Goal: Find specific page/section: Find specific page/section

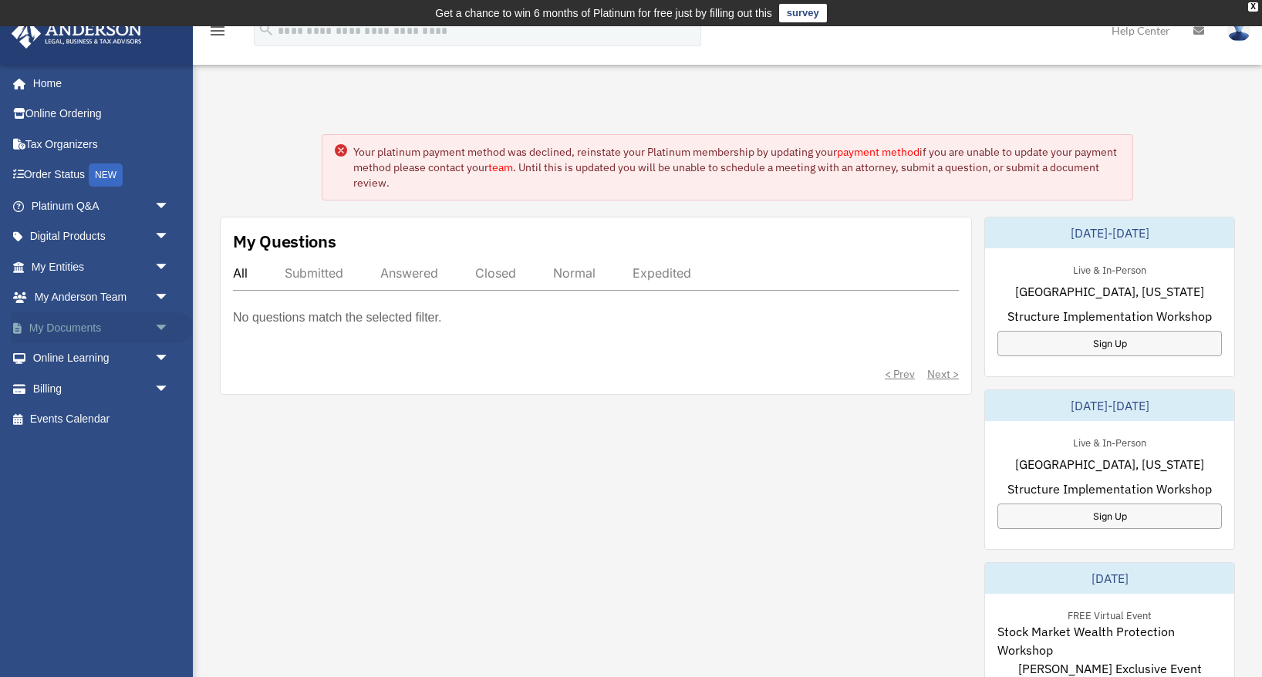
click at [154, 323] on span "arrow_drop_down" at bounding box center [169, 328] width 31 height 32
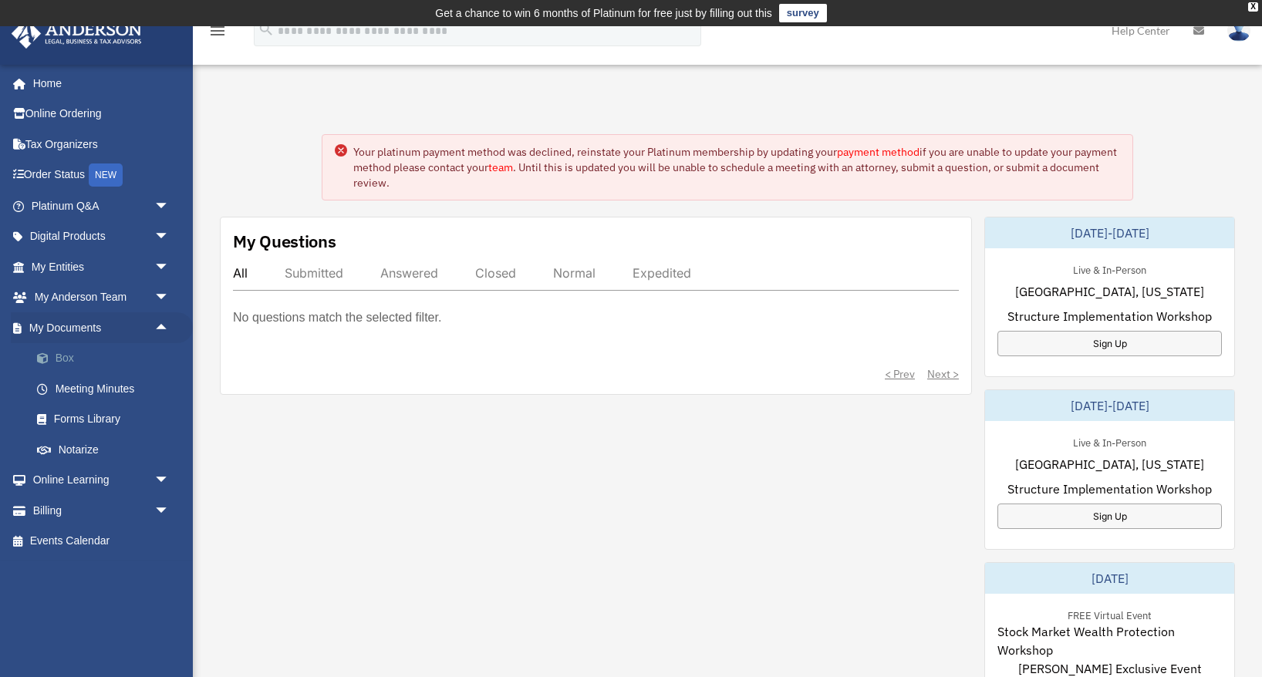
click at [76, 352] on link "Box" at bounding box center [107, 358] width 171 height 31
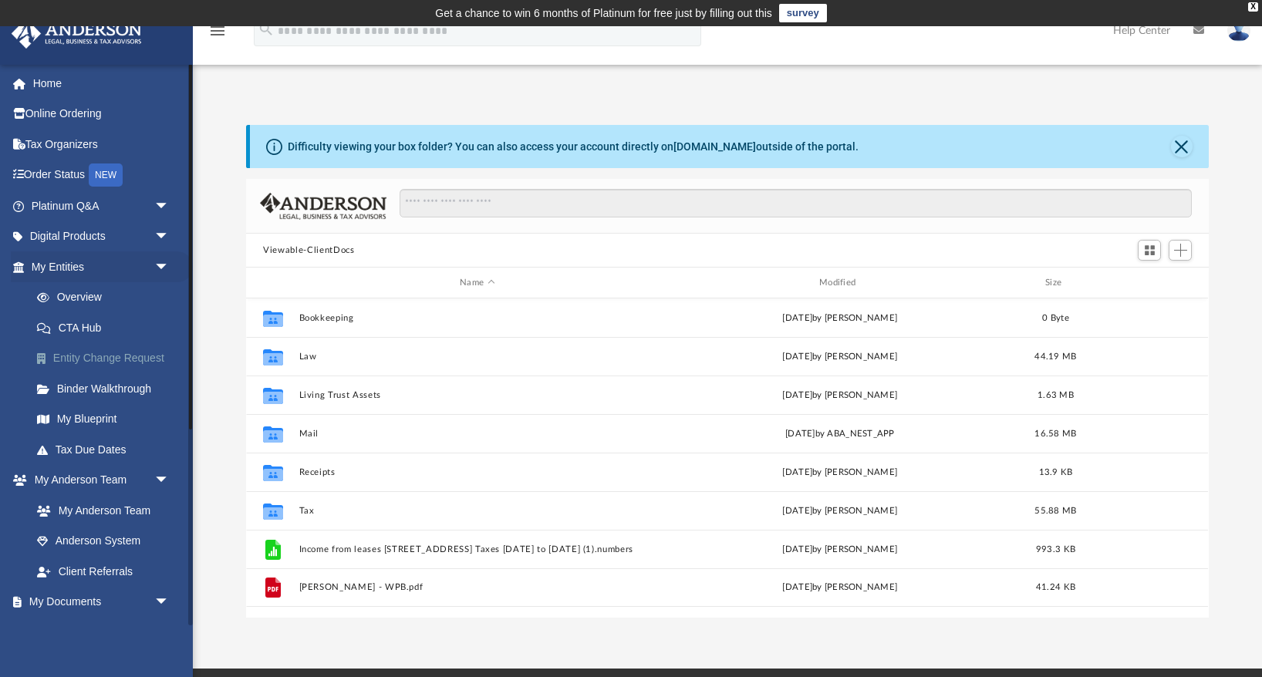
scroll to position [350, 962]
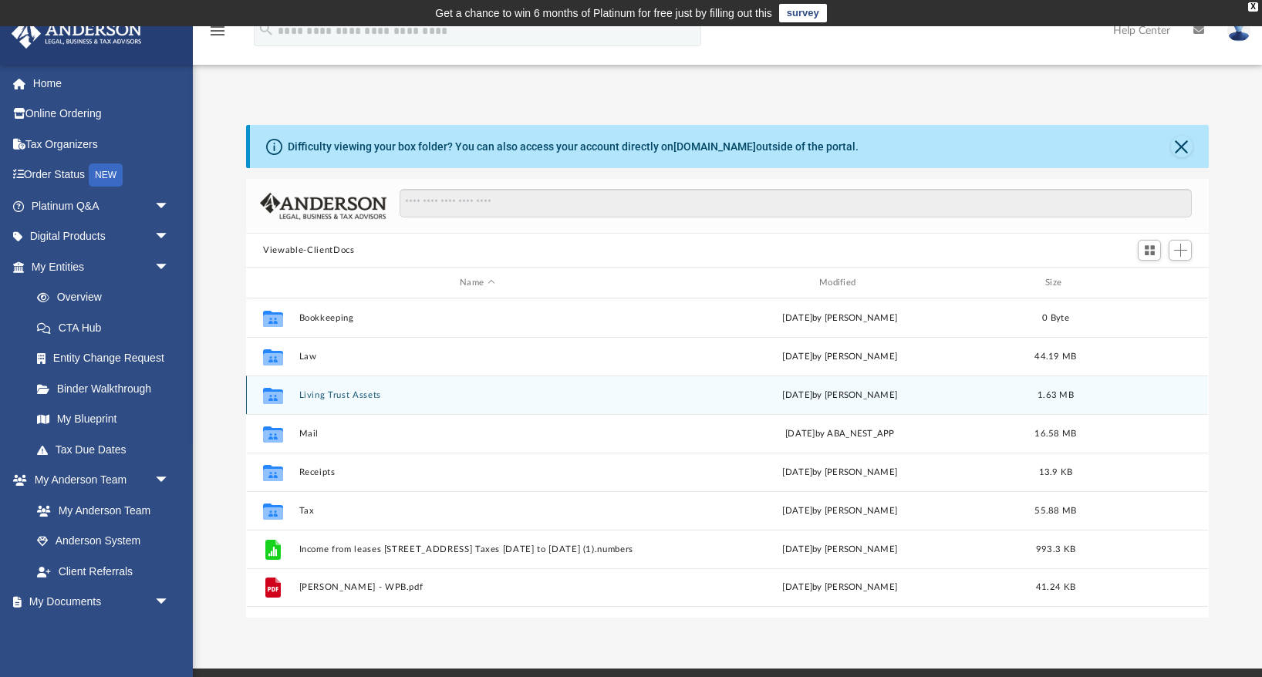
click at [340, 391] on button "Living Trust Assets" at bounding box center [477, 395] width 356 height 10
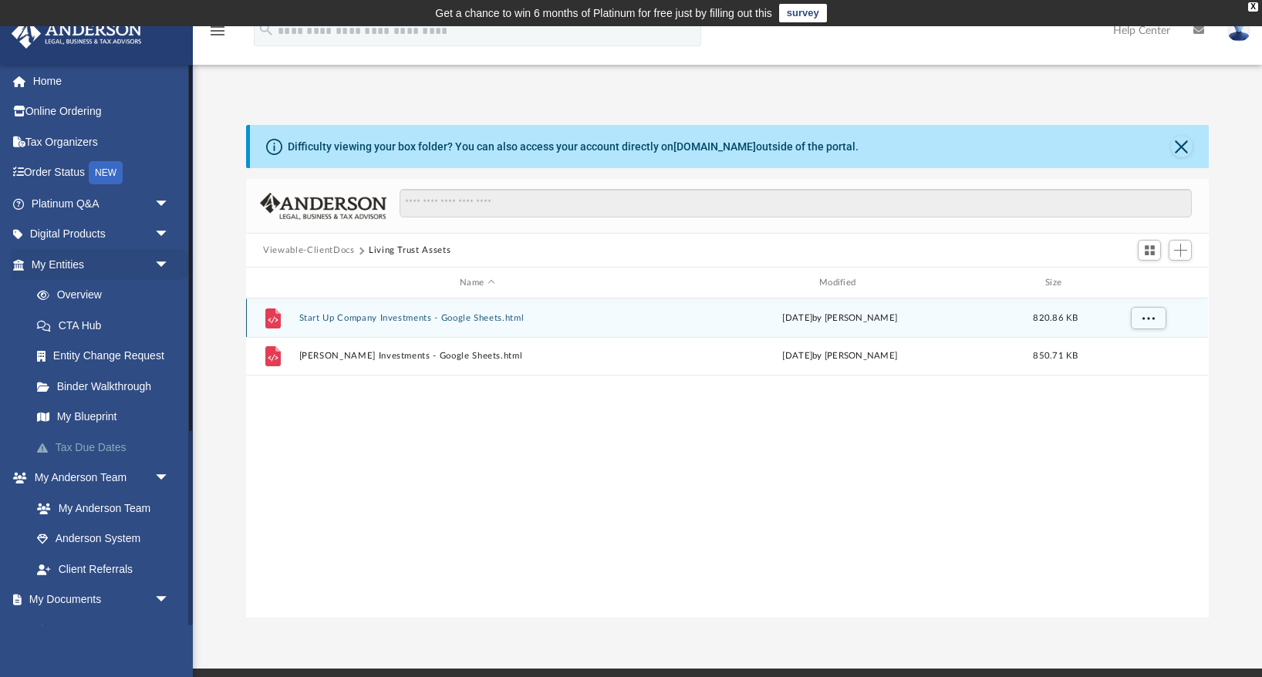
scroll to position [0, 0]
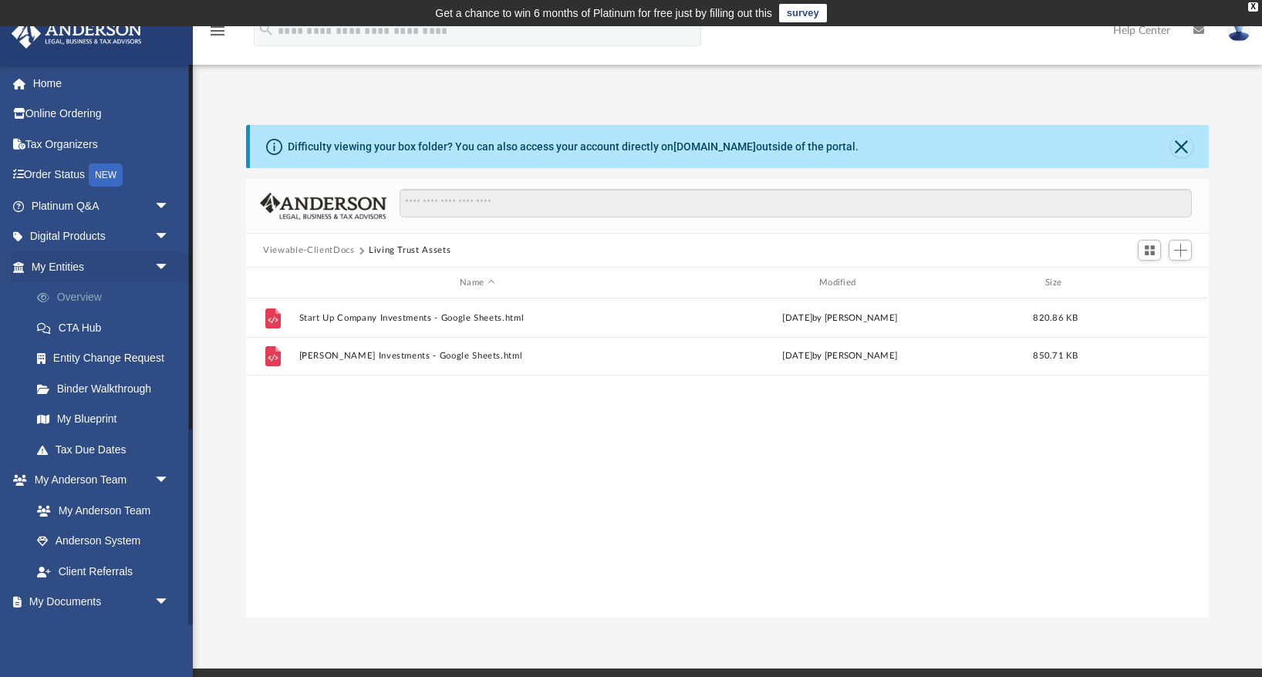
click at [74, 295] on link "Overview" at bounding box center [107, 297] width 171 height 31
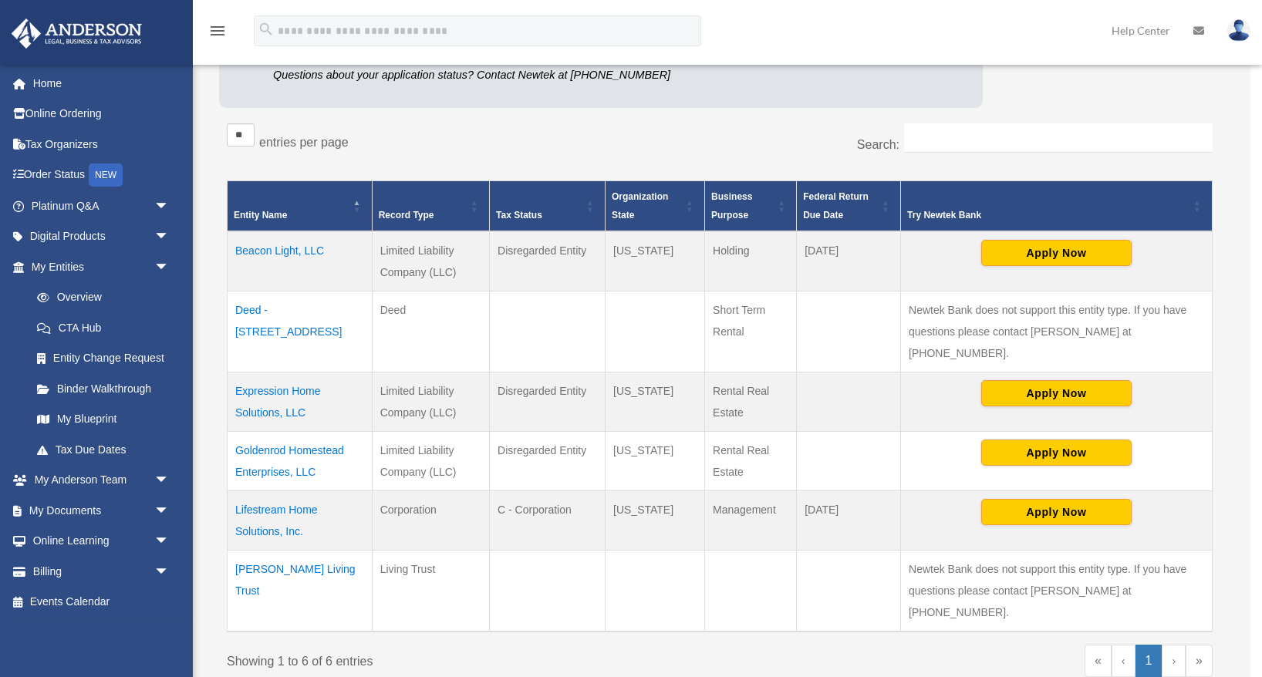
scroll to position [250, 0]
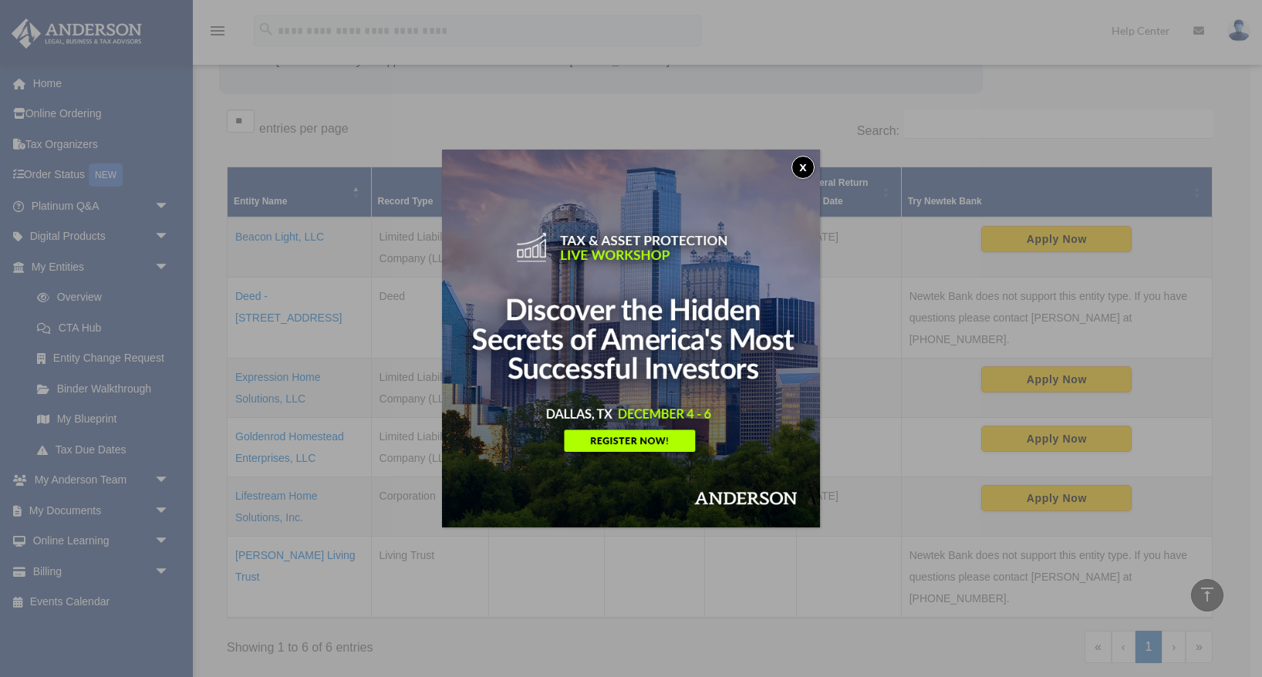
click at [805, 167] on button "x" at bounding box center [802, 167] width 23 height 23
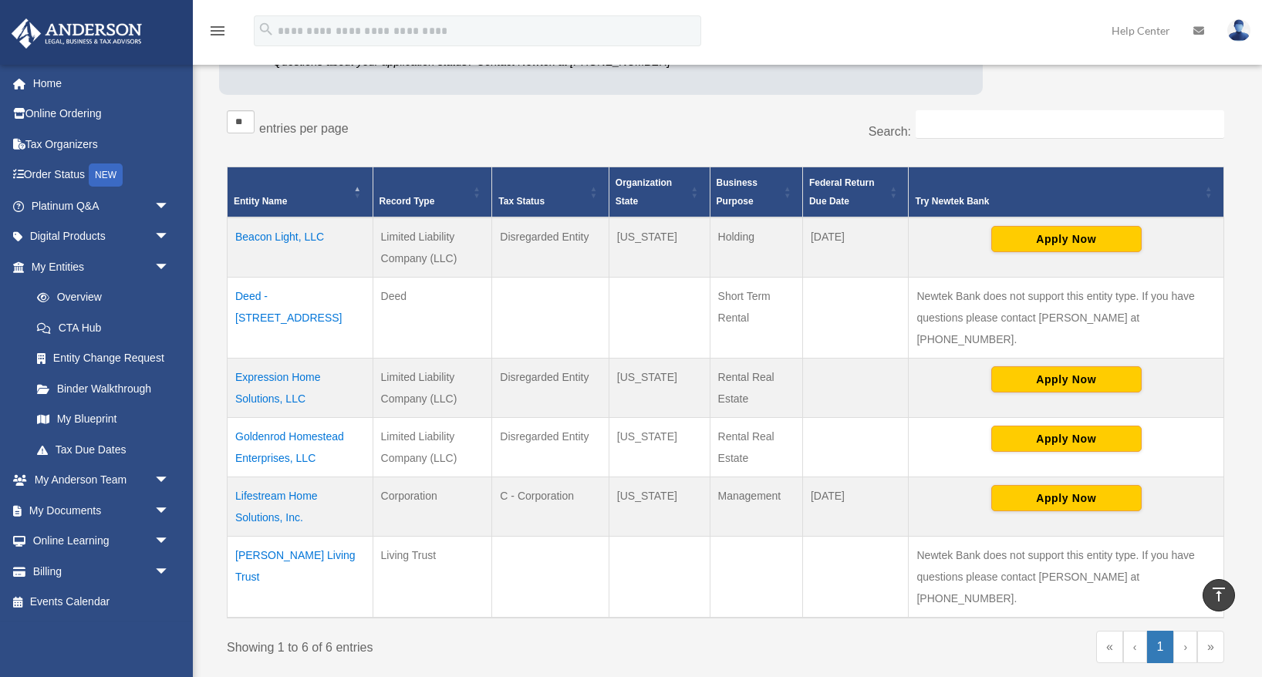
click at [320, 537] on td "[PERSON_NAME] Living Trust" at bounding box center [301, 578] width 146 height 82
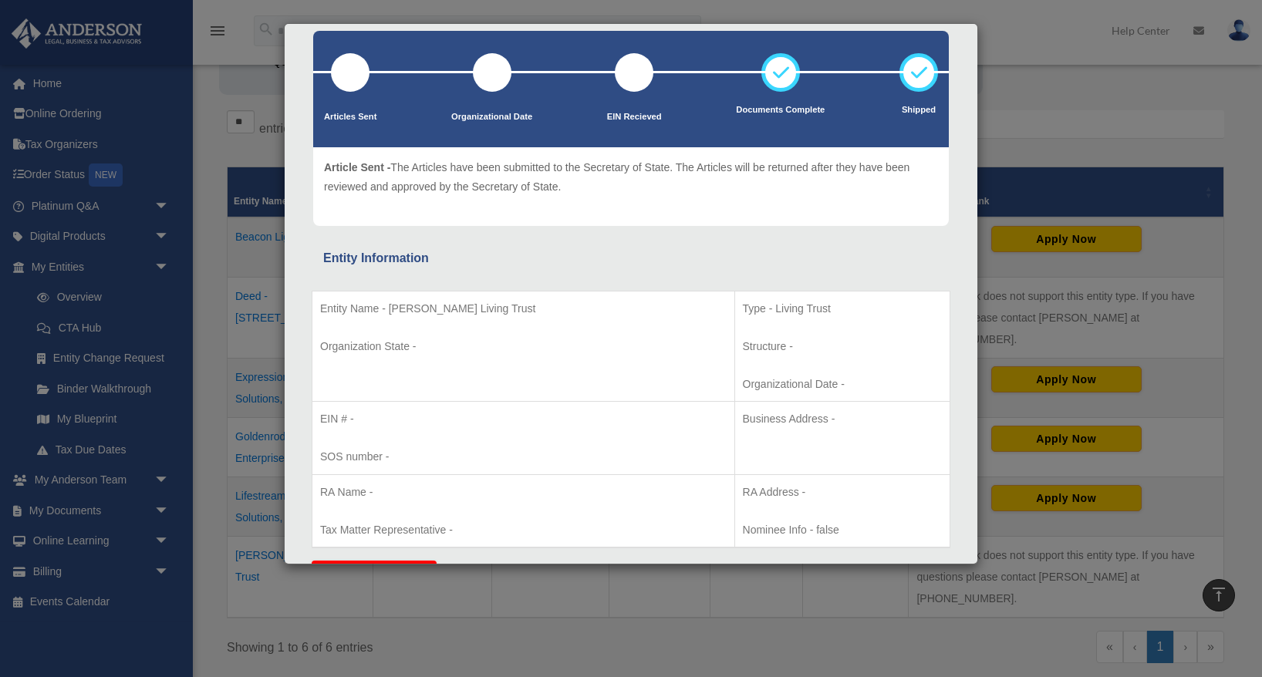
scroll to position [73, 0]
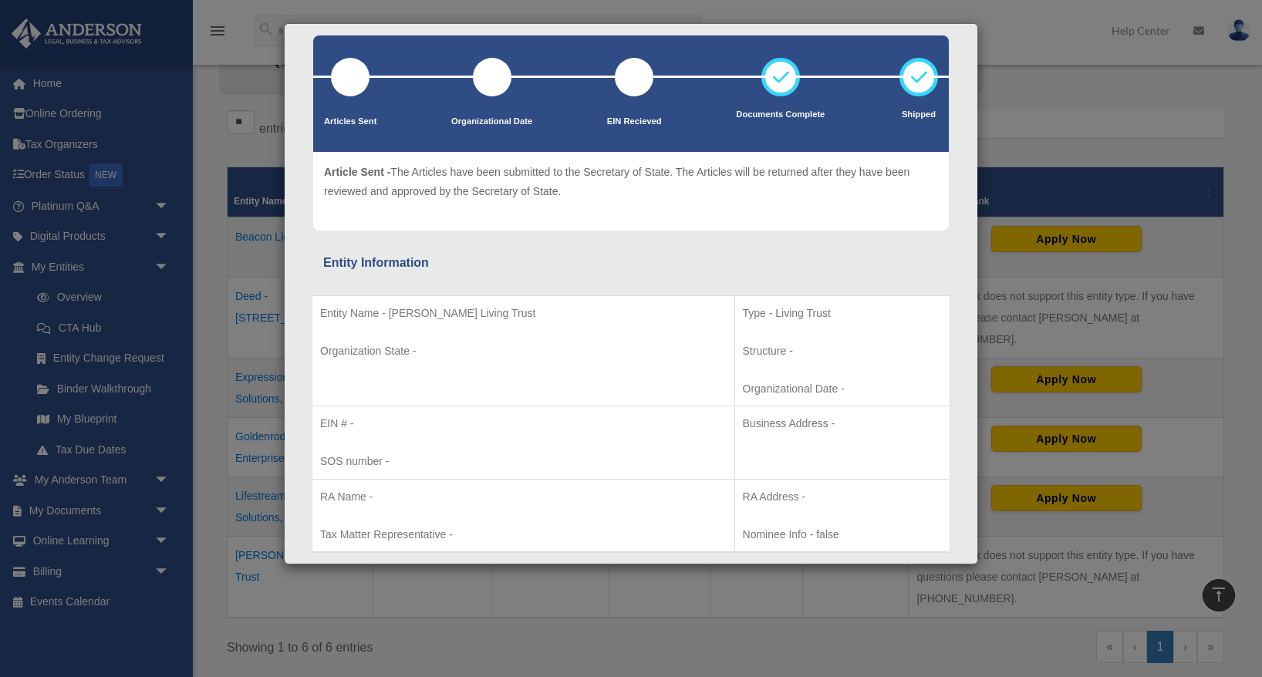
drag, startPoint x: 528, startPoint y: 312, endPoint x: 386, endPoint y: 308, distance: 142.0
click at [387, 308] on p "Entity Name - [PERSON_NAME] Living Trust" at bounding box center [523, 313] width 406 height 19
copy p "[PERSON_NAME] Living Trust"
